Goal: Transaction & Acquisition: Purchase product/service

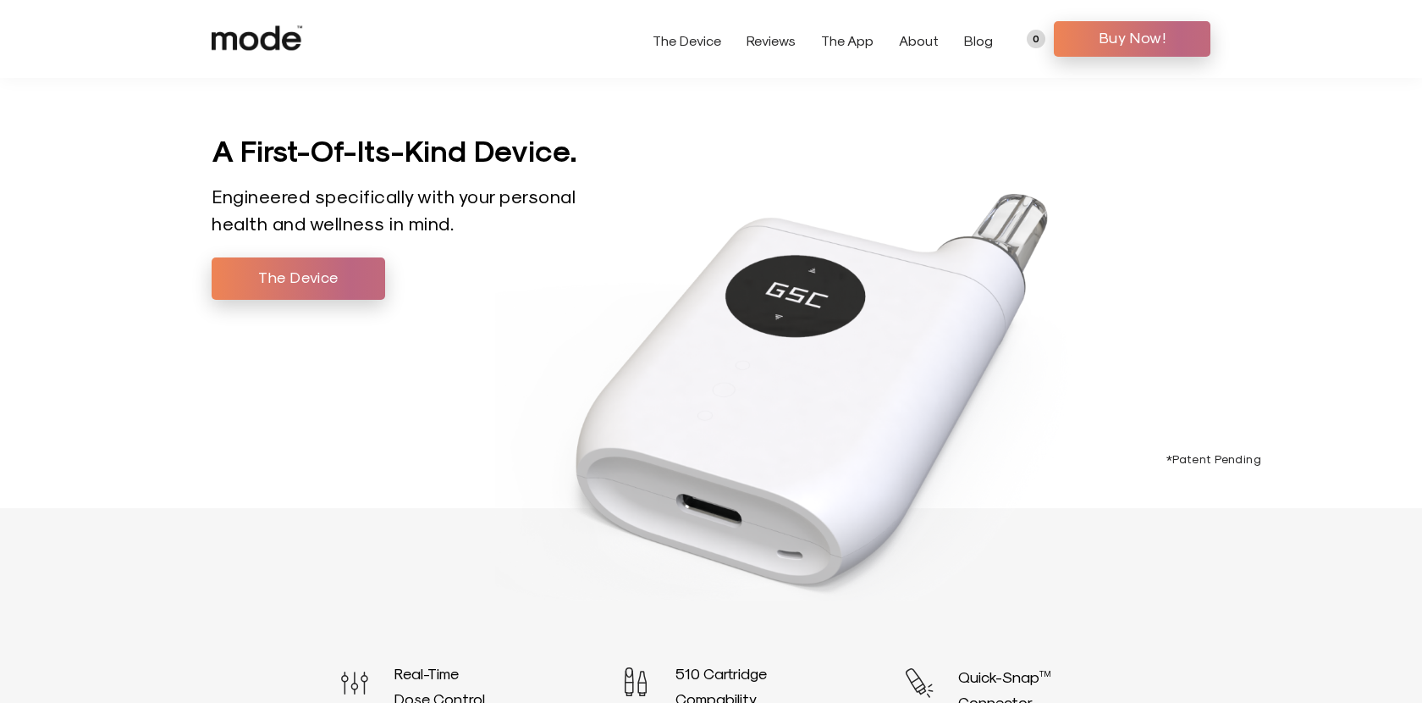
scroll to position [2538, 0]
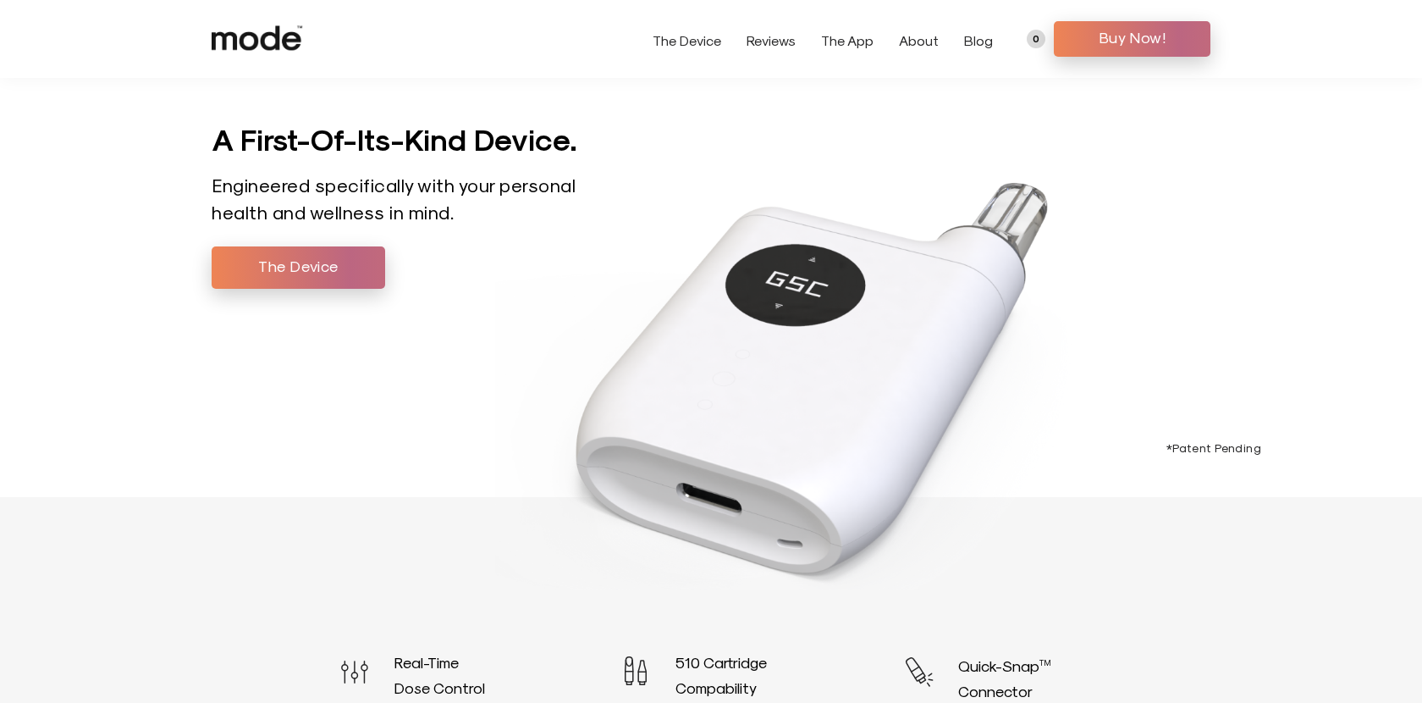
click at [1143, 435] on img at bounding box center [895, 279] width 800 height 705
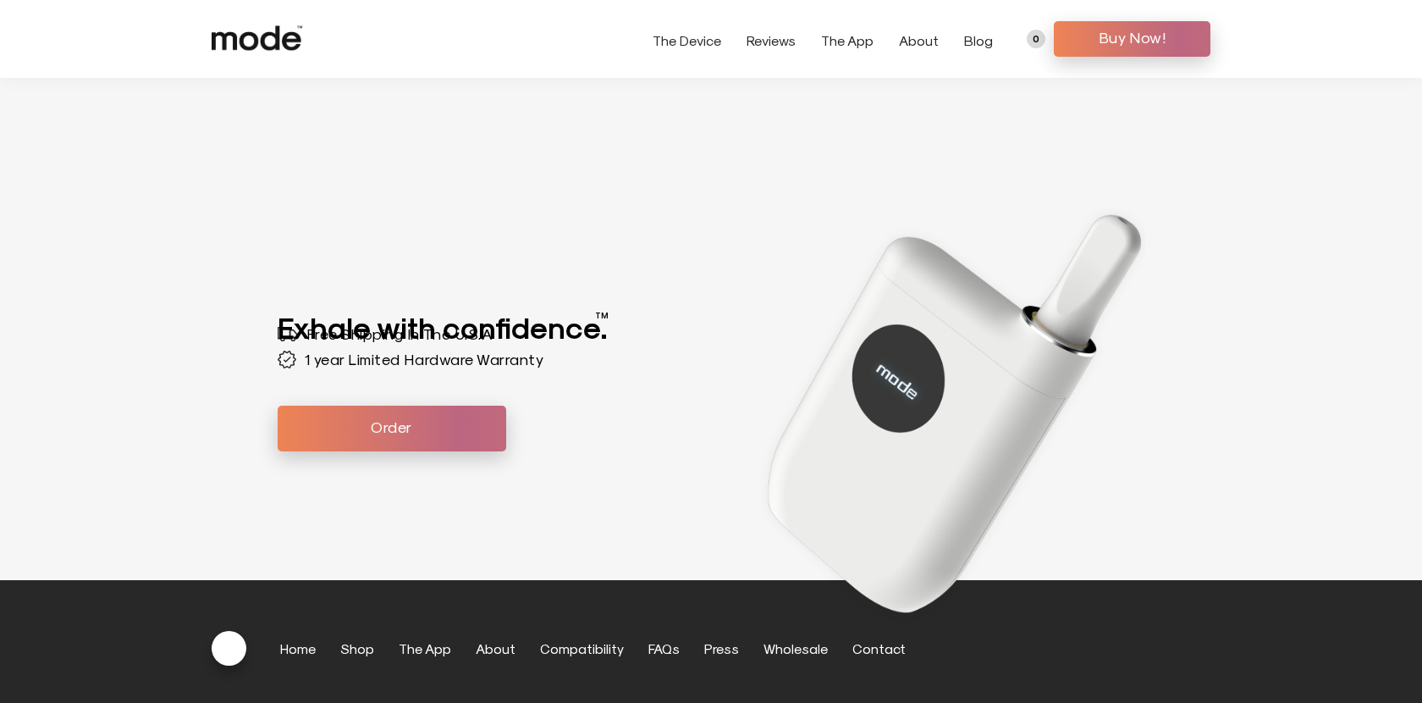
scroll to position [4903, 0]
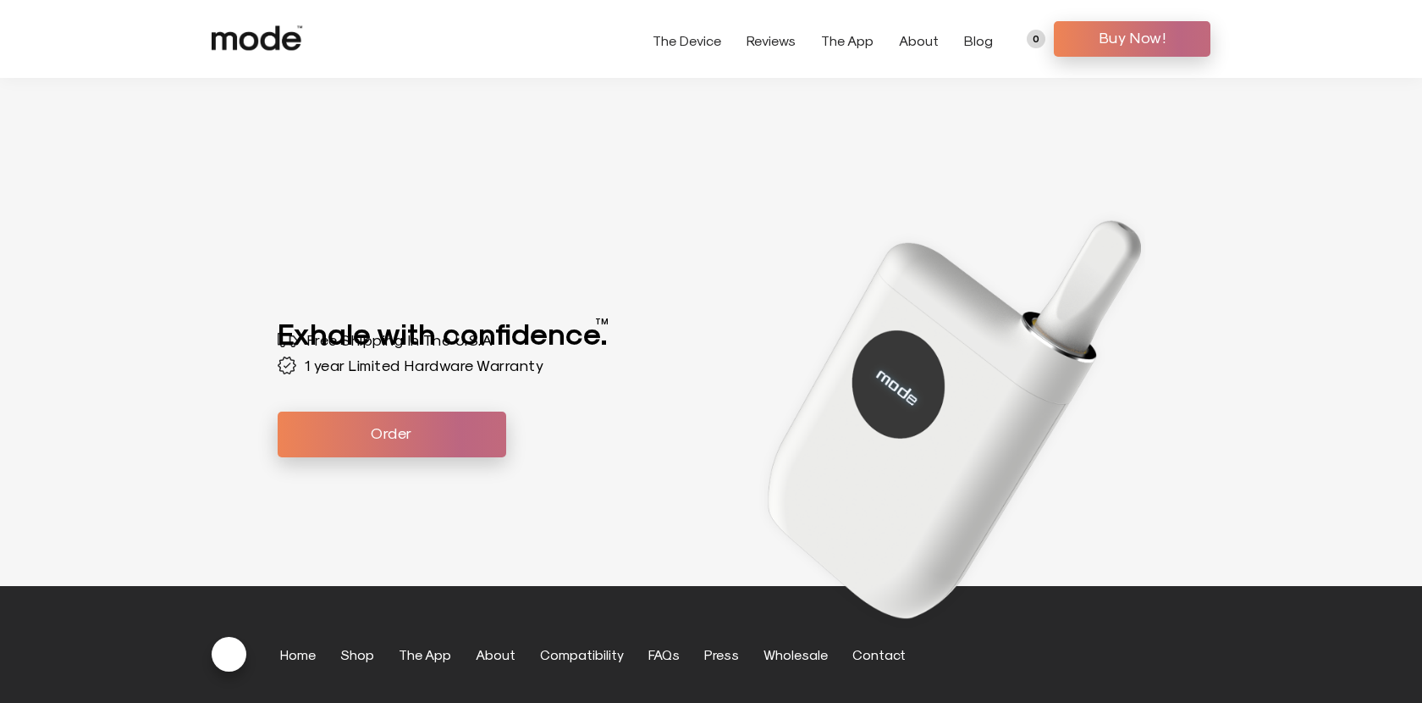
click at [450, 288] on div "Exhale with confidence. TM Free Shipping In The U.S.A 1 year Limited Hardware W…" at bounding box center [495, 368] width 434 height 184
click at [409, 443] on link "Order" at bounding box center [392, 435] width 229 height 46
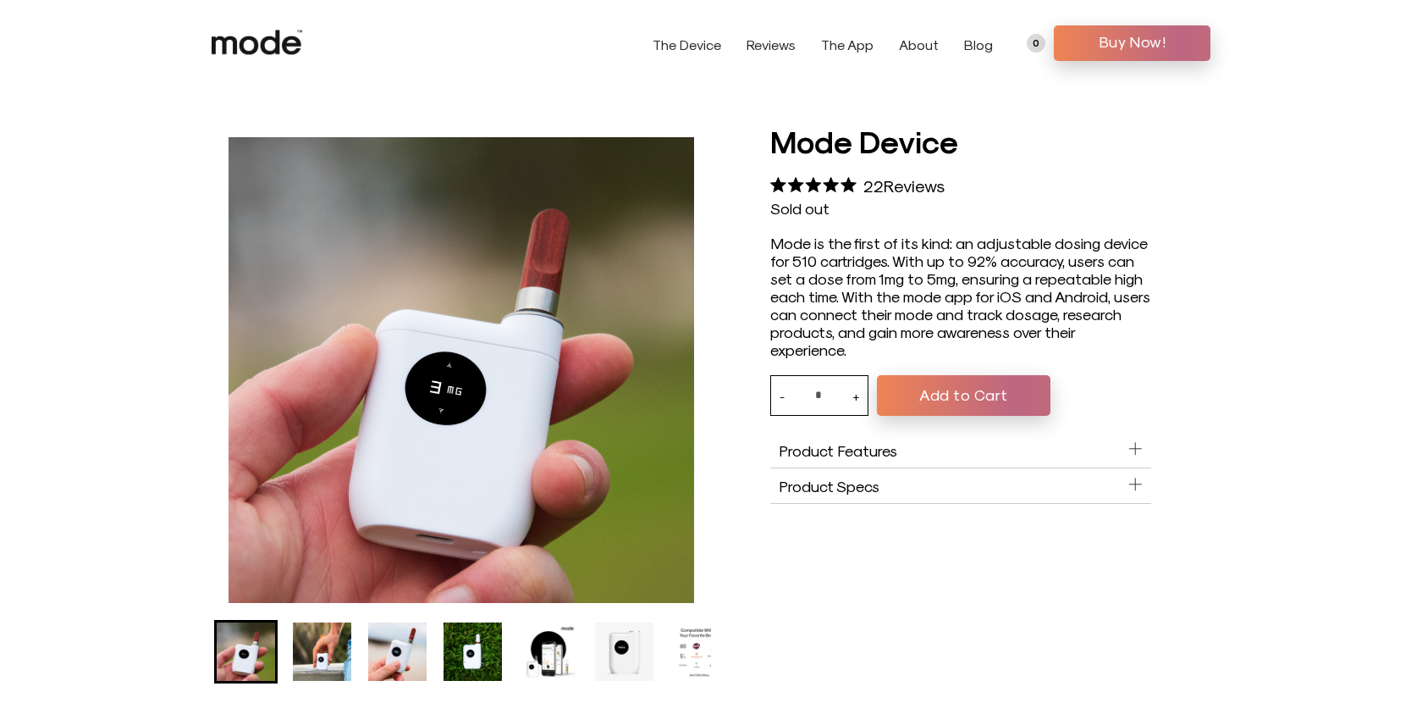
click at [1102, 462] on aside "Product Features" at bounding box center [961, 451] width 381 height 36
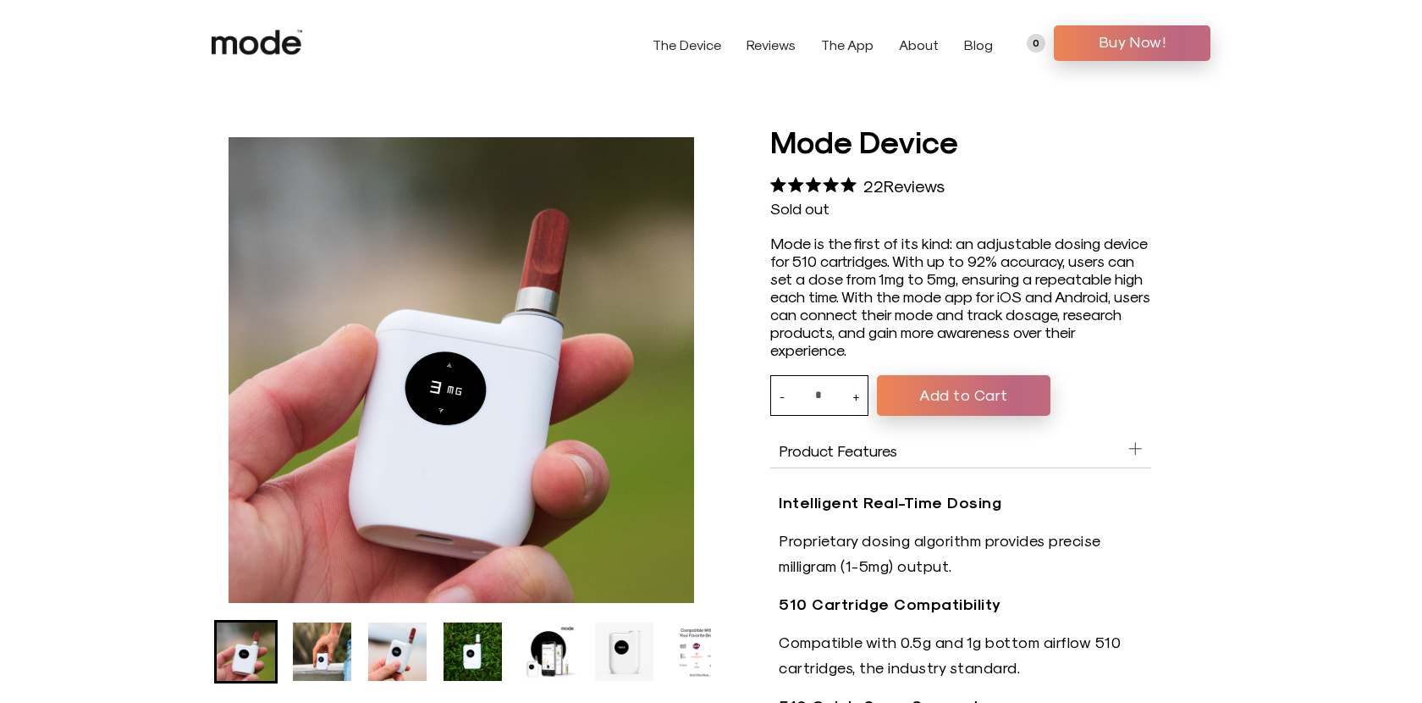
click at [1123, 460] on aside "Product Features" at bounding box center [961, 451] width 381 height 36
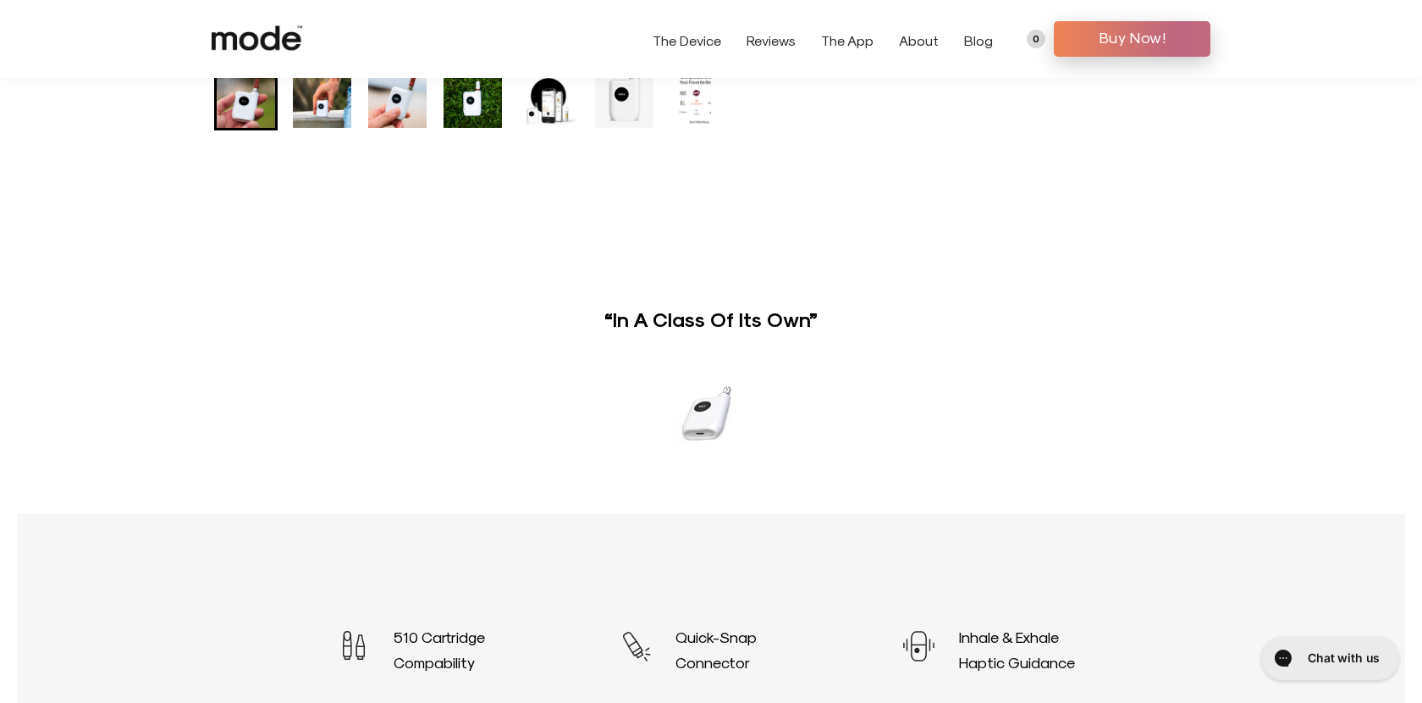
scroll to position [468, 0]
click at [1179, 419] on button "Next slide" at bounding box center [1188, 417] width 23 height 23
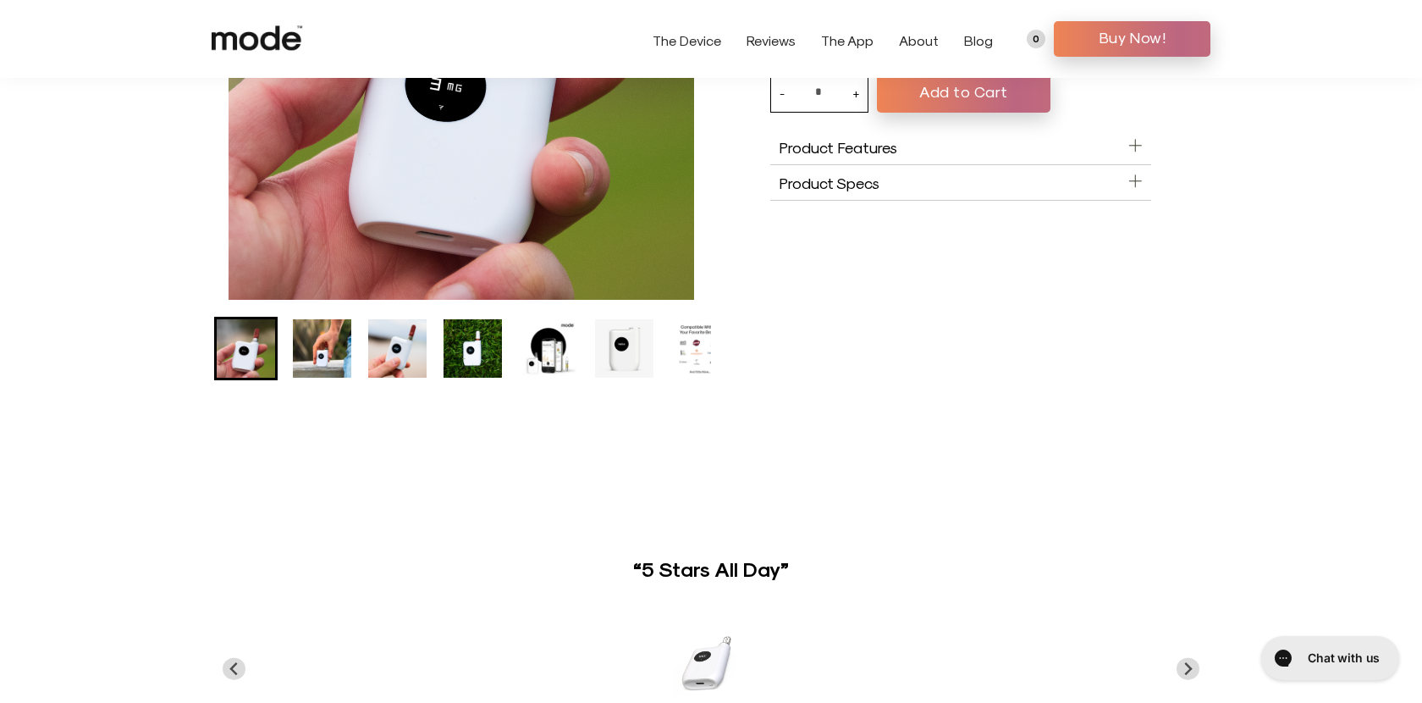
scroll to position [184, 0]
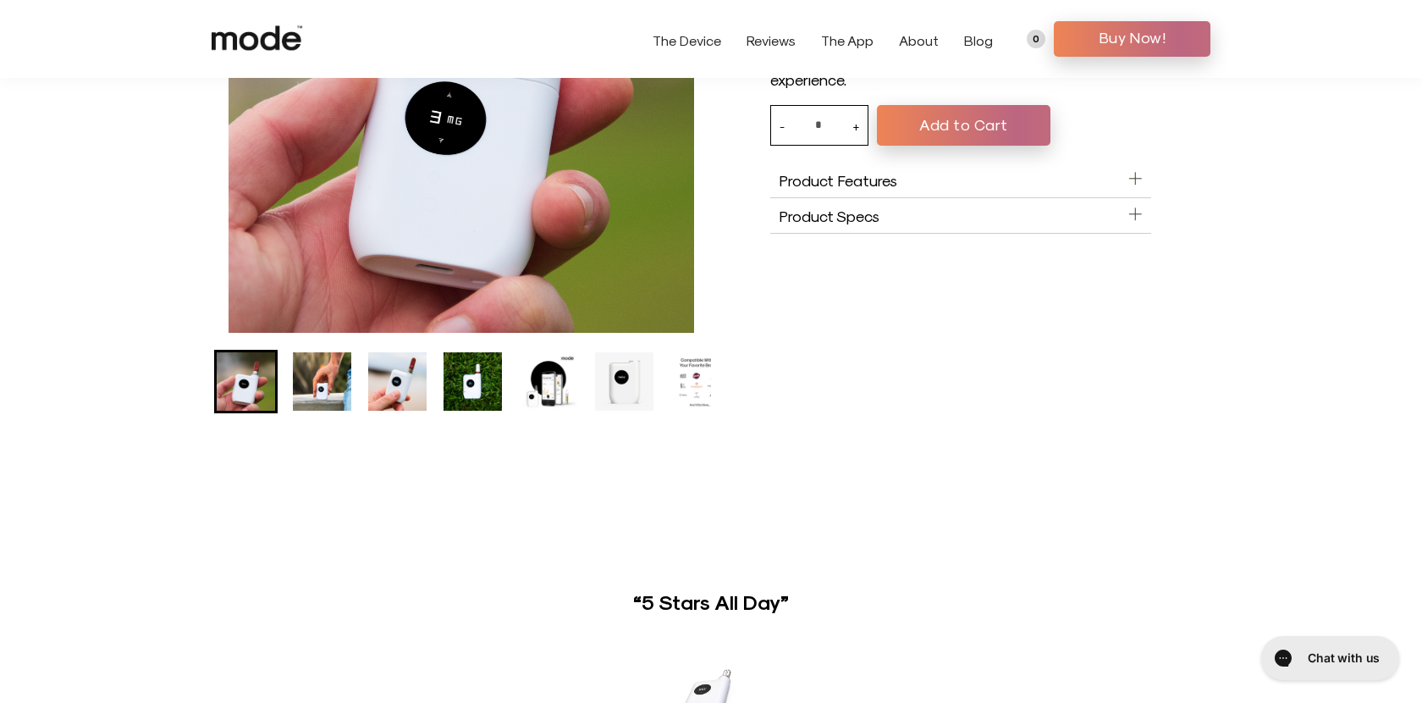
click at [1096, 221] on aside "Product Specs" at bounding box center [961, 216] width 381 height 36
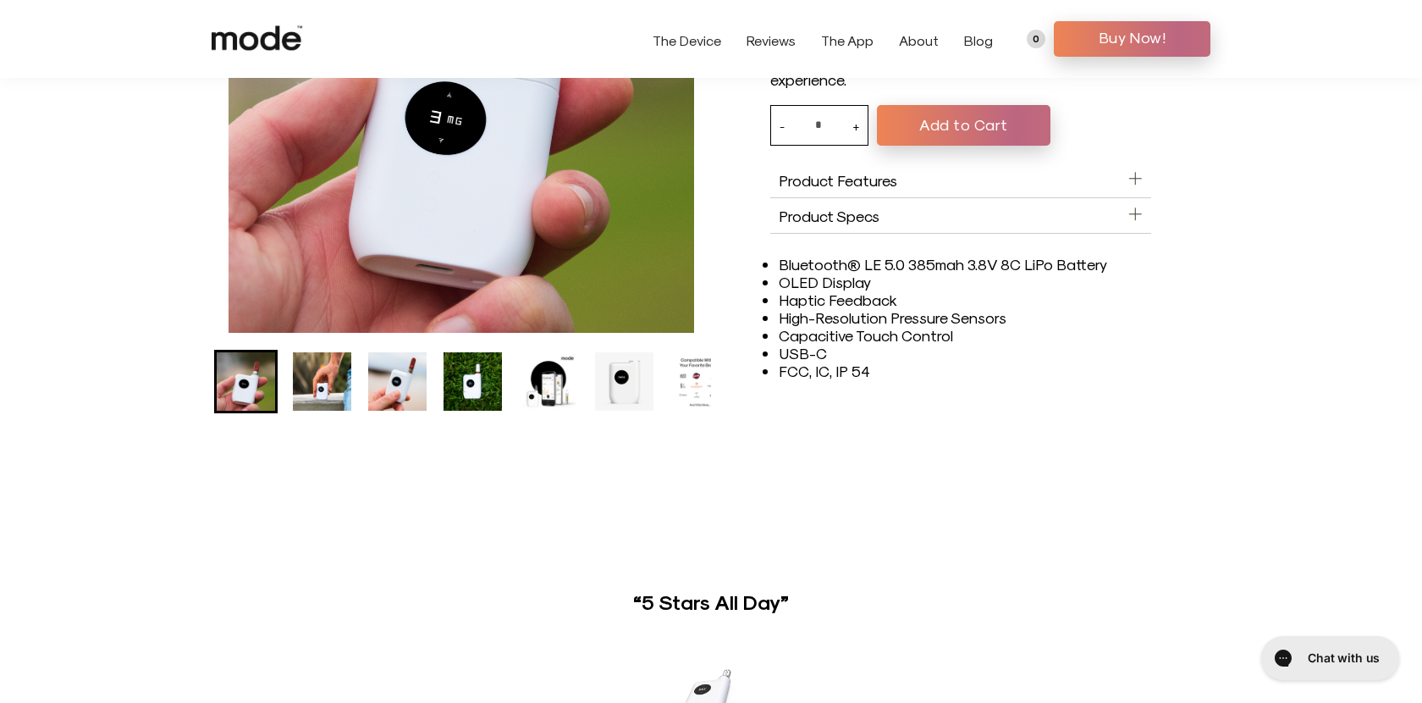
click at [1106, 191] on aside "Product Features" at bounding box center [961, 181] width 381 height 36
